Goal: Find specific page/section: Find specific page/section

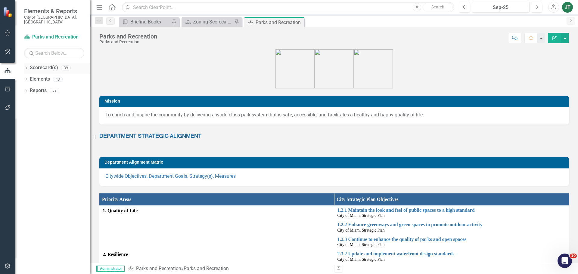
click at [27, 67] on icon "Dropdown" at bounding box center [26, 68] width 4 height 3
click at [31, 88] on icon "Dropdown" at bounding box center [29, 90] width 5 height 4
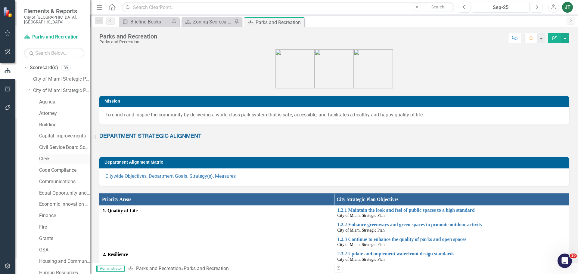
click at [43, 156] on link "Clerk" at bounding box center [64, 159] width 51 height 7
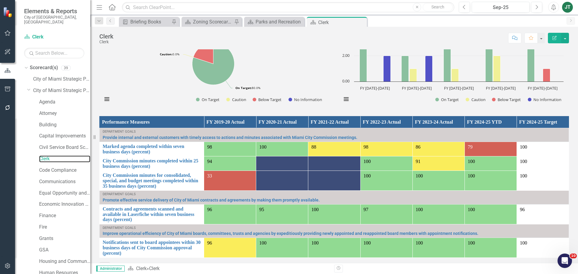
scroll to position [321, 0]
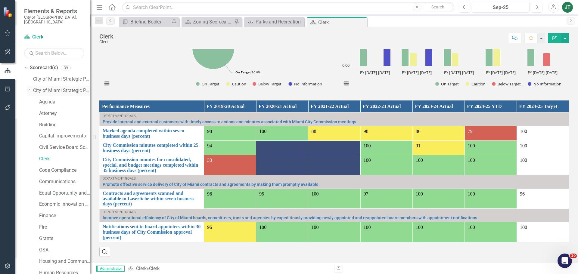
click at [28, 87] on icon "Dropdown" at bounding box center [29, 89] width 4 height 5
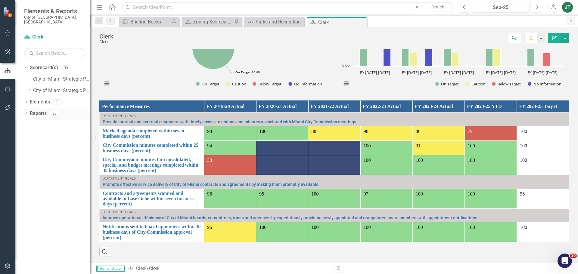
click at [32, 110] on link "Reports" at bounding box center [38, 113] width 17 height 7
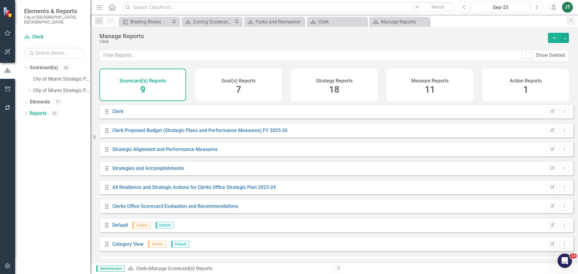
click at [446, 77] on div "Measure Reports" at bounding box center [429, 80] width 37 height 7
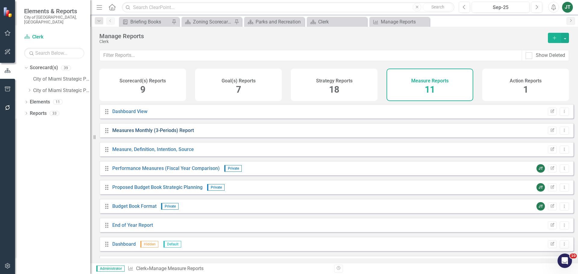
click at [141, 133] on link "Measures Monthly (3-Periods) Report" at bounding box center [153, 131] width 82 height 6
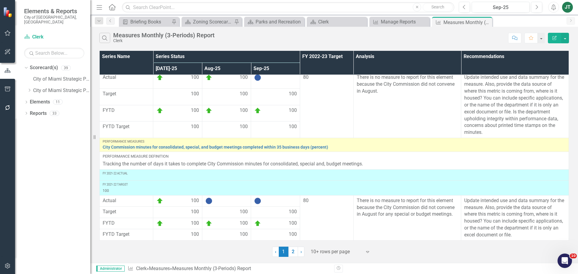
scroll to position [278, 0]
drag, startPoint x: 376, startPoint y: 253, endPoint x: 371, endPoint y: 252, distance: 4.6
click at [375, 253] on div "‹ Previous 1 (current) 2 › Next 10+ rows per page Expand" at bounding box center [334, 252] width 124 height 10
click at [367, 251] on icon "Expand" at bounding box center [367, 251] width 6 height 5
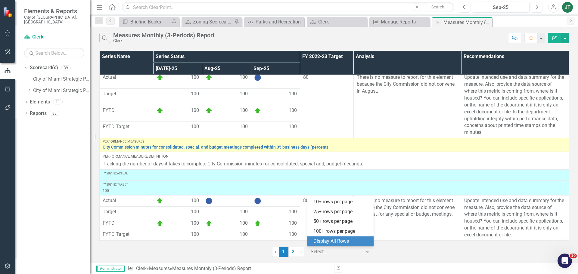
click at [361, 241] on div "Display All Rows" at bounding box center [341, 241] width 57 height 7
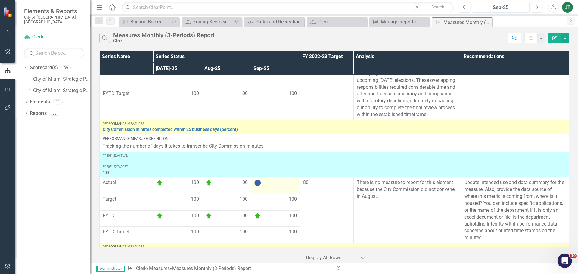
scroll to position [194, 0]
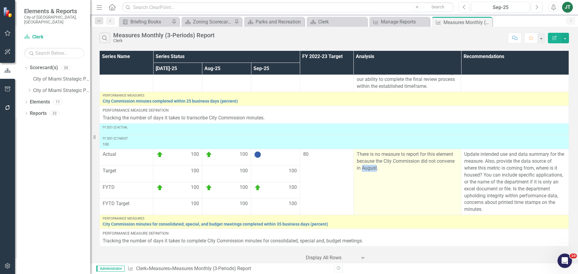
drag, startPoint x: 360, startPoint y: 175, endPoint x: 375, endPoint y: 175, distance: 14.1
click at [375, 172] on p "There is no measure to report for this element because the City Commission did …" at bounding box center [407, 161] width 101 height 21
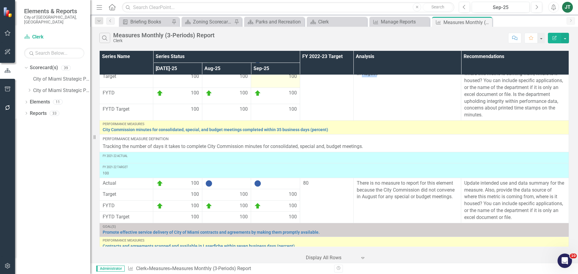
scroll to position [284, 0]
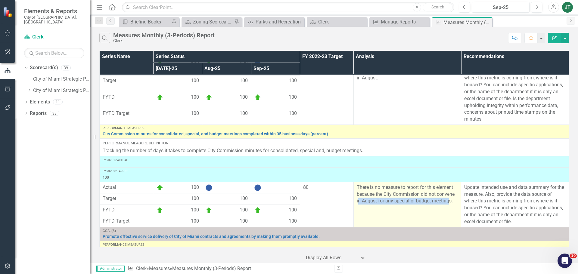
drag, startPoint x: 356, startPoint y: 207, endPoint x: 446, endPoint y: 207, distance: 89.4
click at [446, 205] on p "There is no measure to report for this element because the City Commission did …" at bounding box center [407, 194] width 101 height 21
